Goal: Task Accomplishment & Management: Use online tool/utility

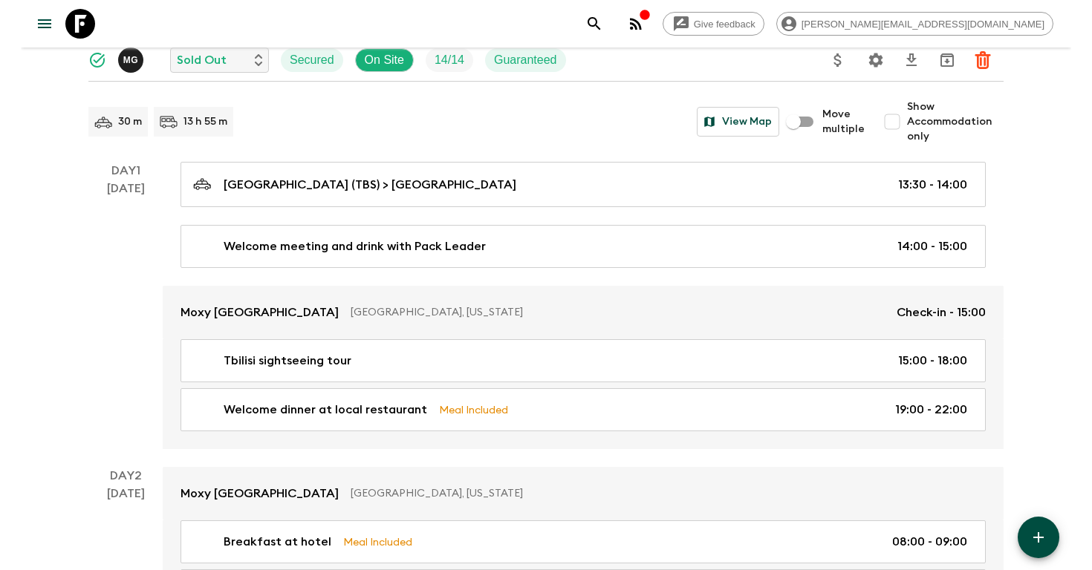
scroll to position [155, 0]
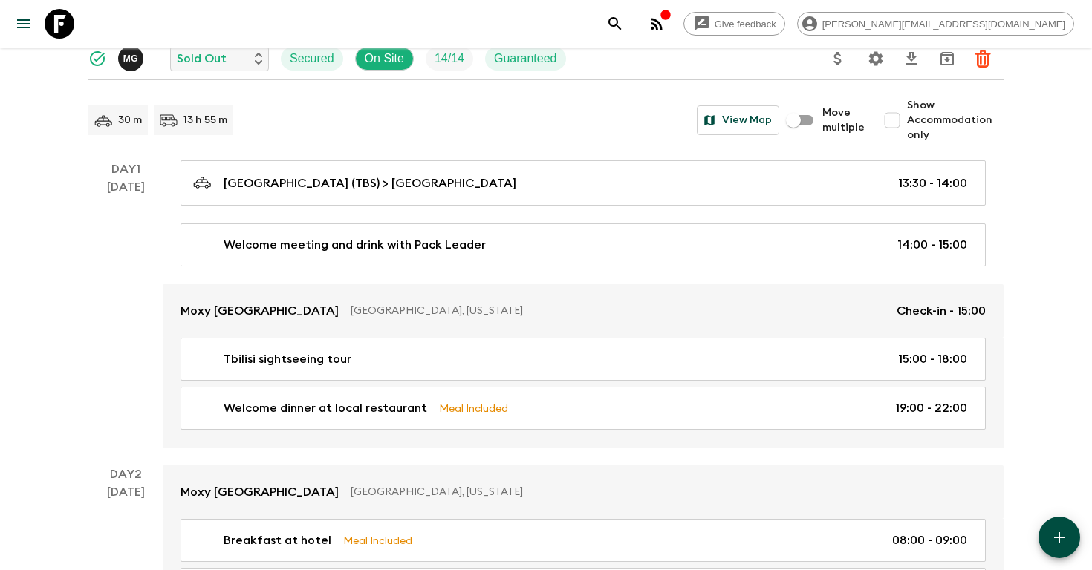
click at [621, 22] on icon "search adventures" at bounding box center [614, 23] width 13 height 13
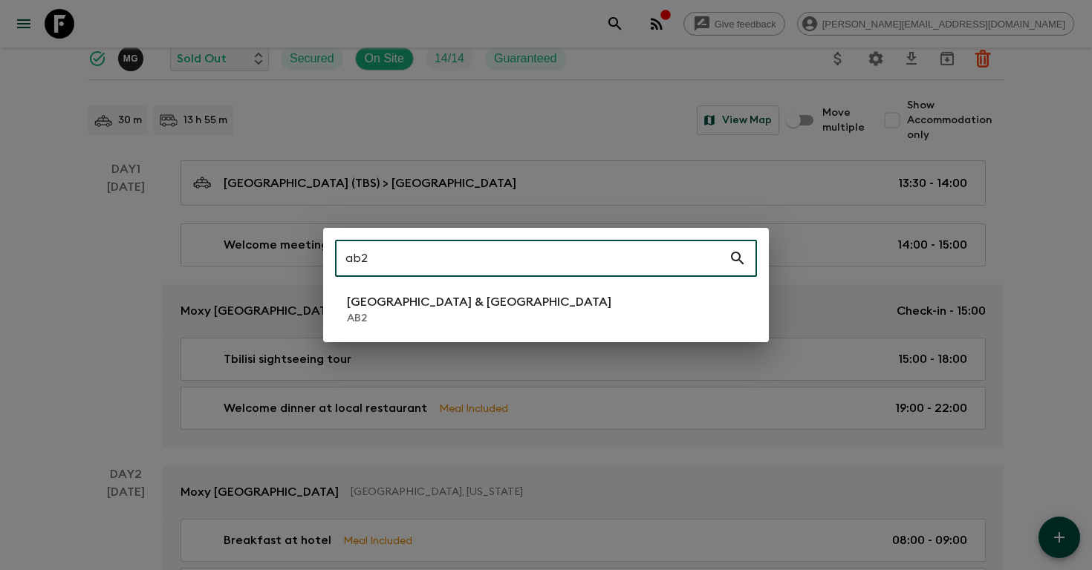
type input "ab2"
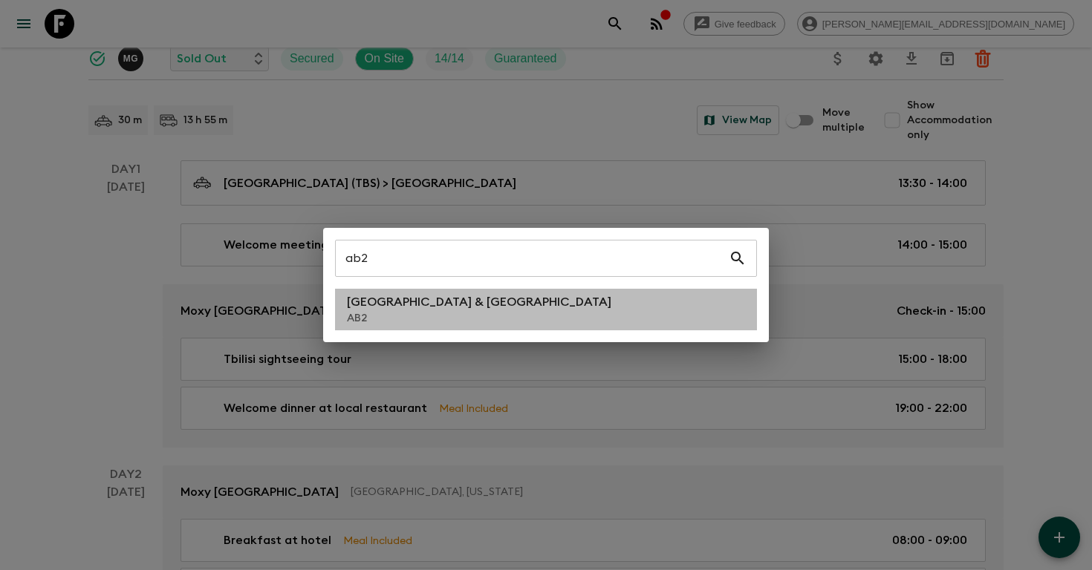
click at [537, 305] on li "Argentina & [GEOGRAPHIC_DATA] AB2" at bounding box center [546, 310] width 422 height 42
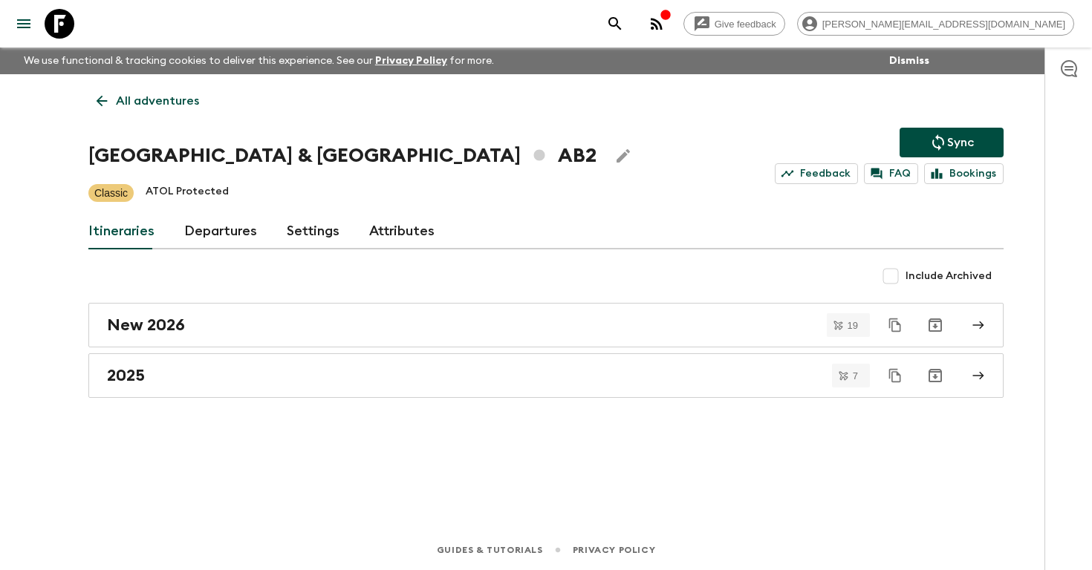
click at [217, 234] on link "Departures" at bounding box center [220, 232] width 73 height 36
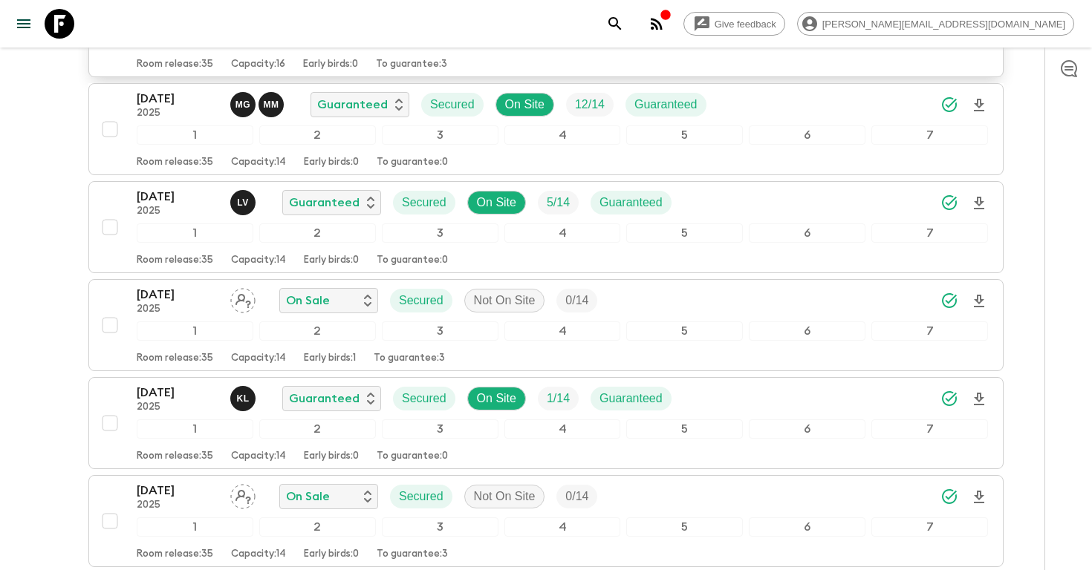
scroll to position [327, 0]
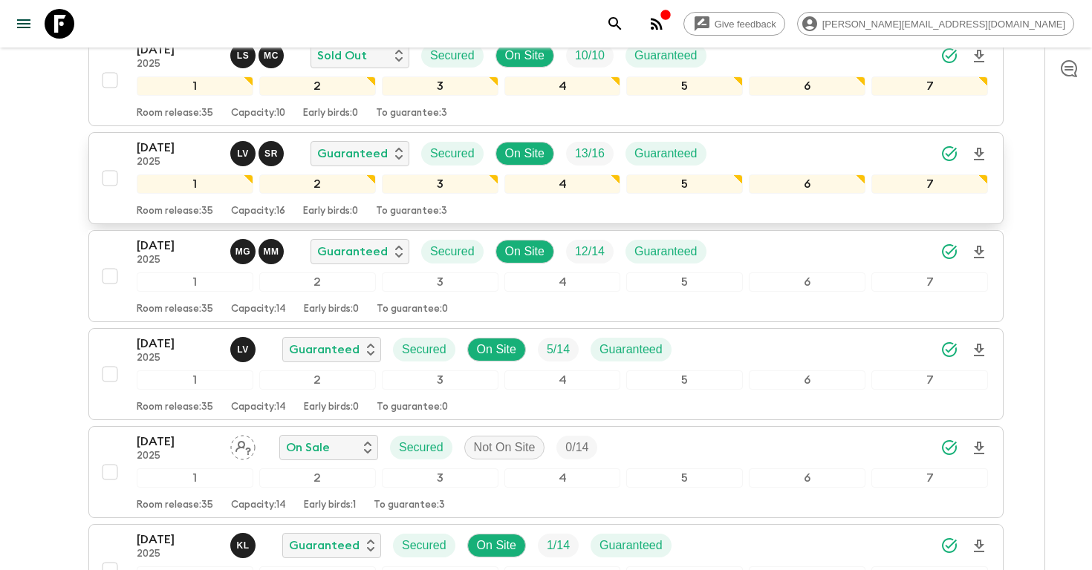
click at [843, 152] on div "[DATE] 2025 L V S R Guaranteed Secured On Site 13 / 16 Guaranteed" at bounding box center [562, 154] width 851 height 30
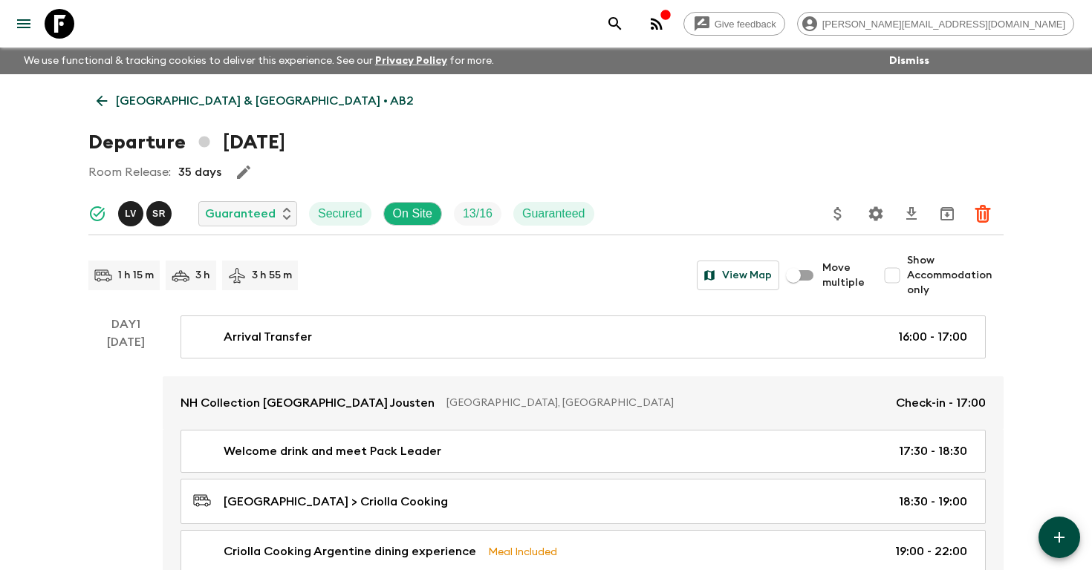
click at [898, 279] on input "Show Accommodation only" at bounding box center [892, 276] width 30 height 30
checkbox input "true"
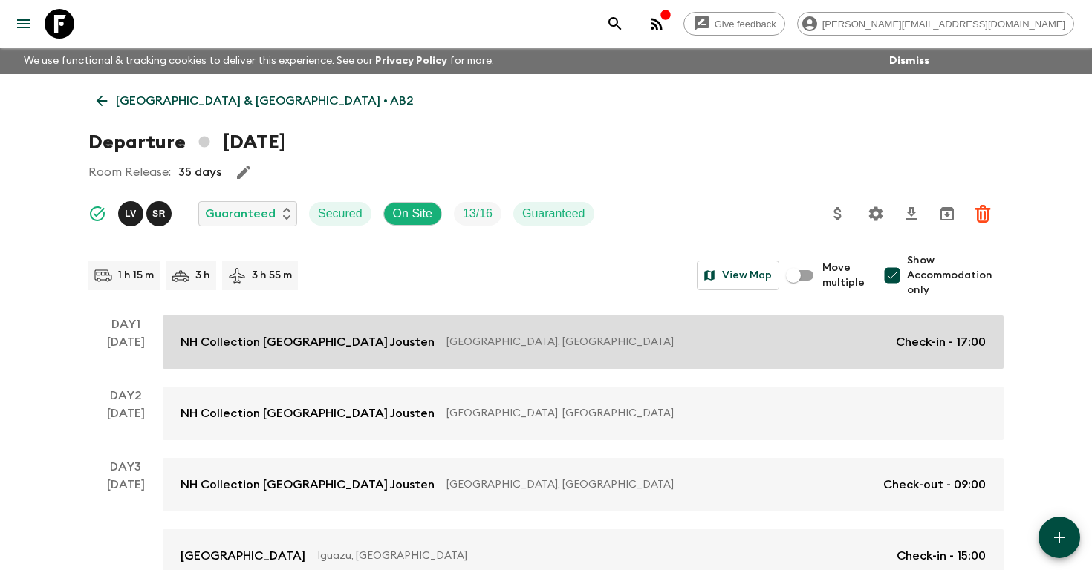
click at [914, 338] on p "Check-in - 17:00" at bounding box center [941, 342] width 90 height 18
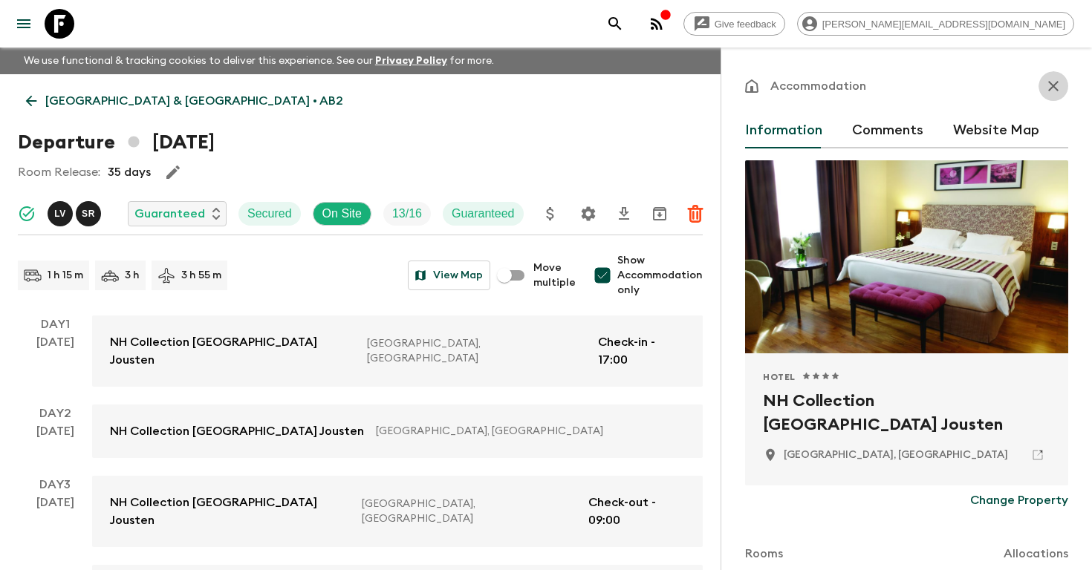
click at [1049, 88] on icon "button" at bounding box center [1053, 86] width 18 height 18
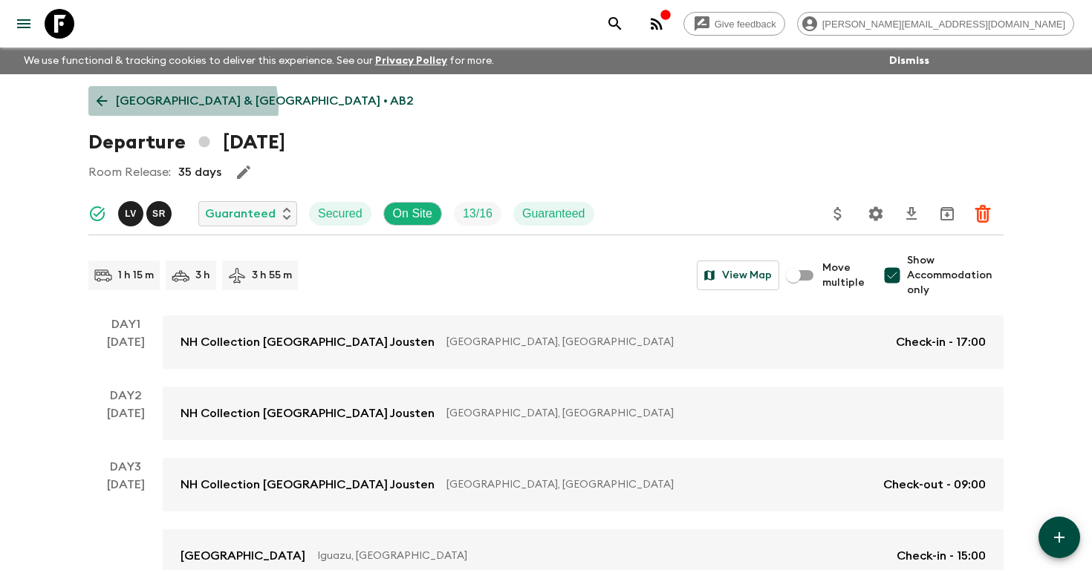
click at [182, 107] on p "[GEOGRAPHIC_DATA] & [GEOGRAPHIC_DATA] • AB2" at bounding box center [265, 101] width 298 height 18
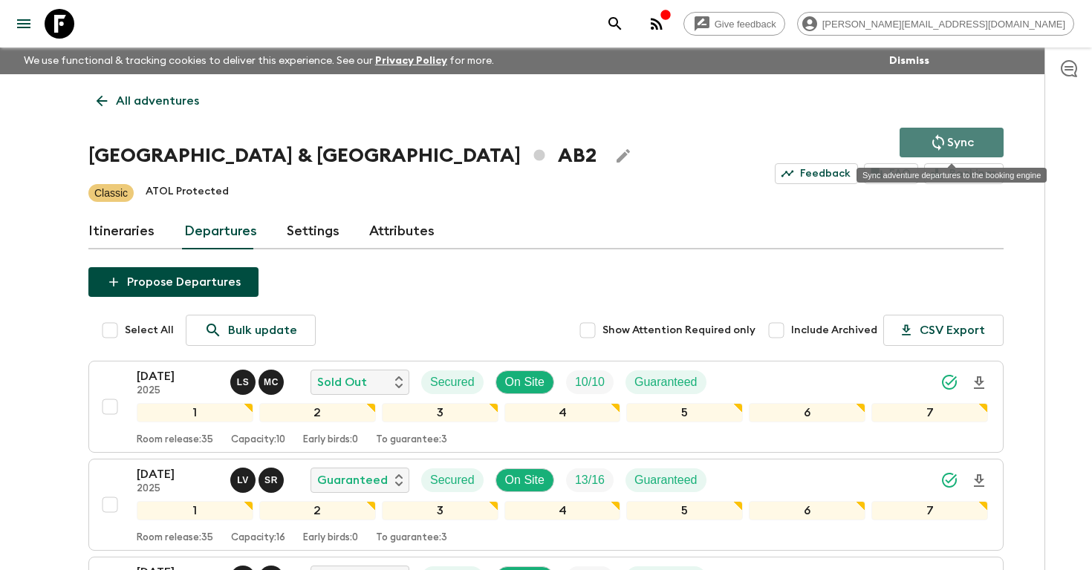
click at [954, 143] on p "Sync" at bounding box center [960, 143] width 27 height 18
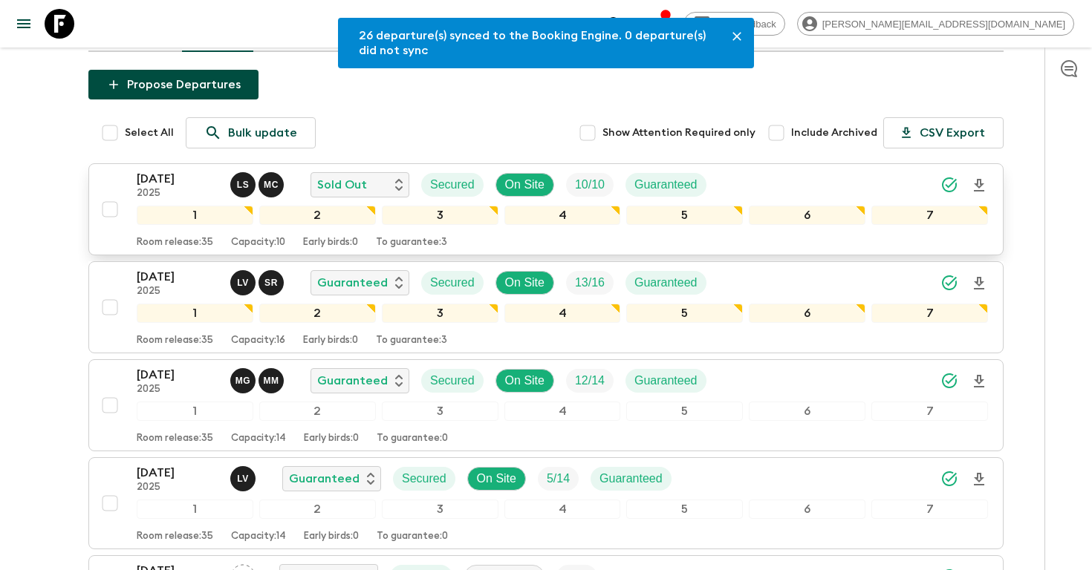
scroll to position [206, 0]
